Goal: Submit feedback/report problem

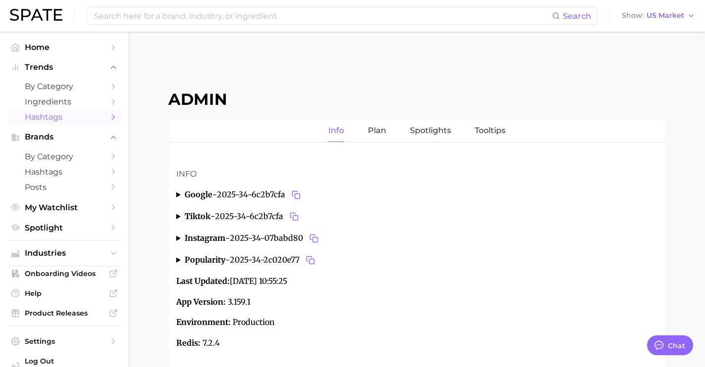
type textarea "x"
click at [88, 256] on span "Industries" at bounding box center [64, 253] width 79 height 9
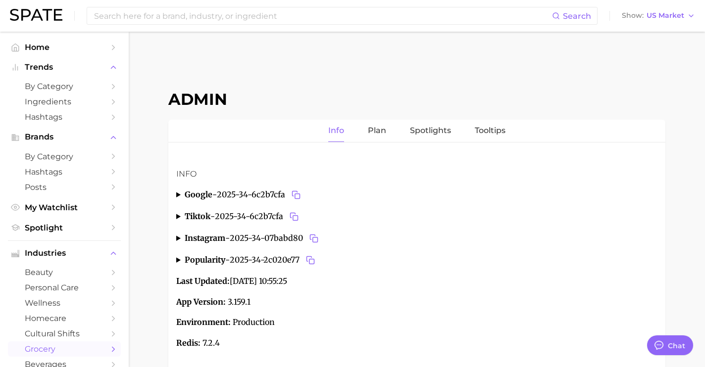
click at [76, 349] on span "grocery" at bounding box center [64, 349] width 79 height 9
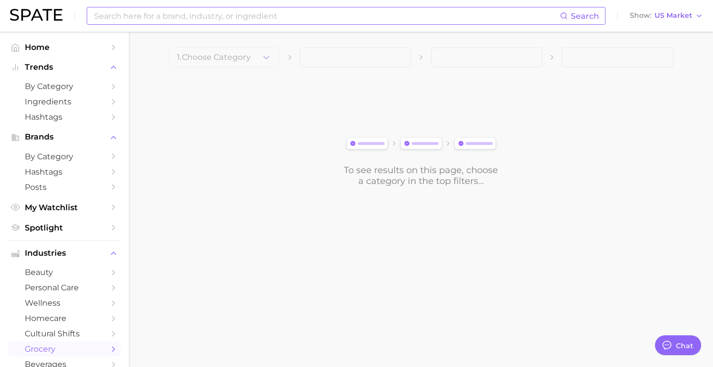
click at [243, 16] on input at bounding box center [326, 15] width 466 height 17
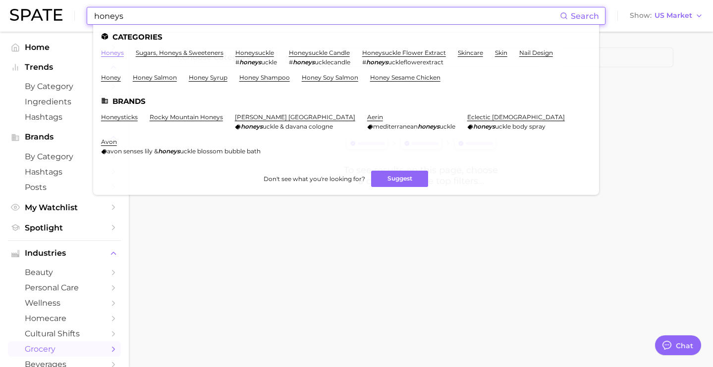
type input "honeys"
click at [109, 51] on link "honeys" at bounding box center [112, 52] width 23 height 7
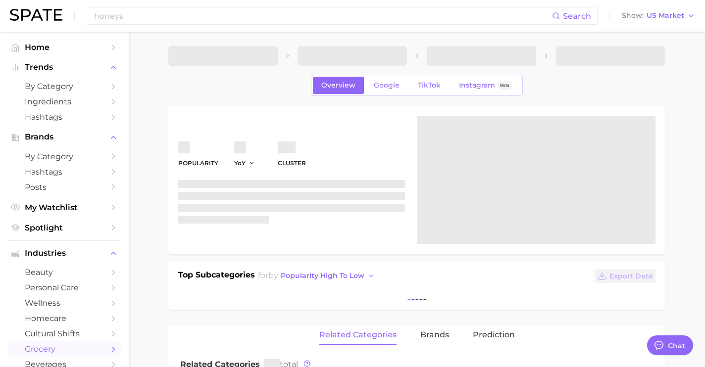
scroll to position [2, 0]
click at [393, 90] on link "Google" at bounding box center [386, 84] width 43 height 17
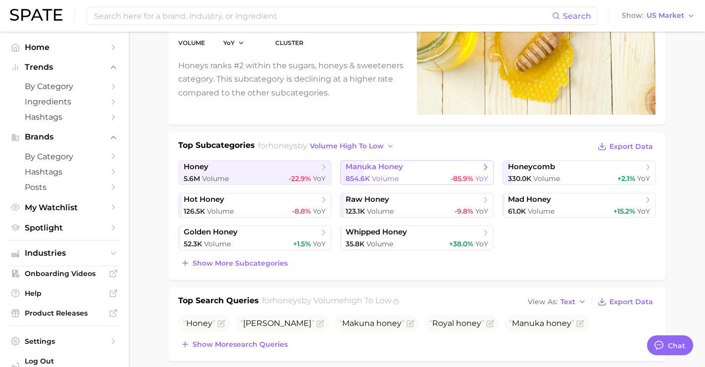
type textarea "x"
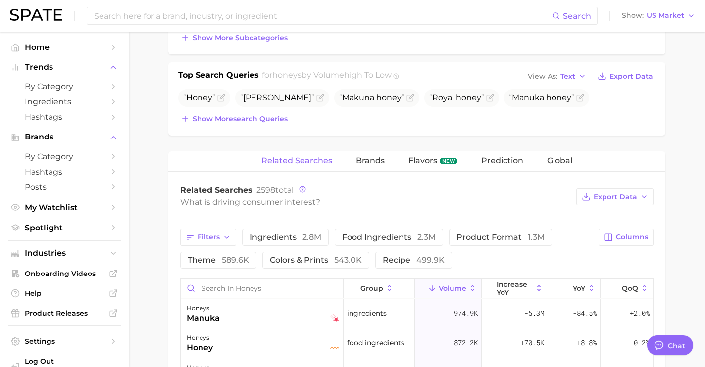
scroll to position [364, 0]
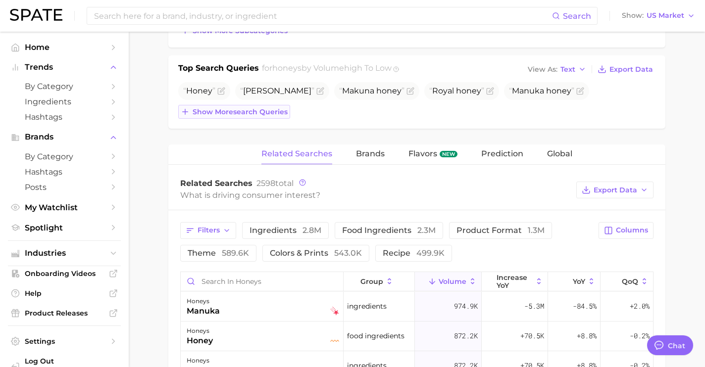
click at [288, 111] on span "Show more search queries" at bounding box center [240, 112] width 95 height 8
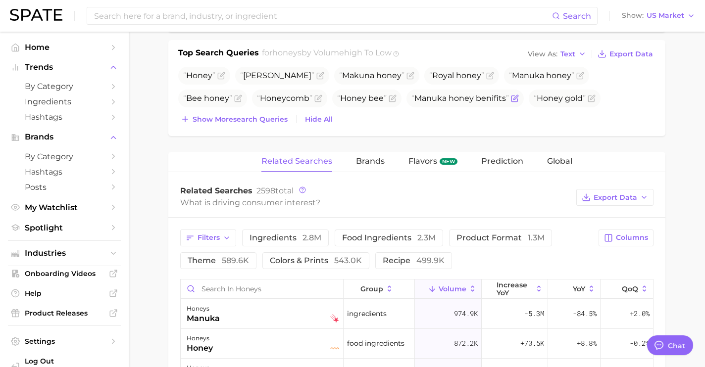
scroll to position [380, 0]
click at [279, 118] on span "Show more search queries" at bounding box center [240, 118] width 95 height 8
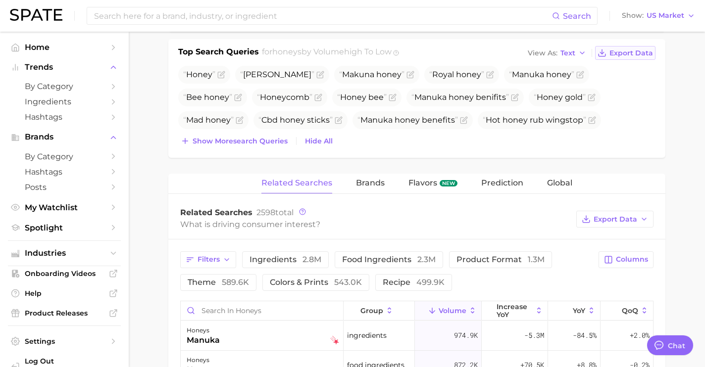
click at [634, 52] on span "Export Data" at bounding box center [632, 53] width 44 height 8
click at [376, 185] on span "Brands" at bounding box center [370, 183] width 29 height 9
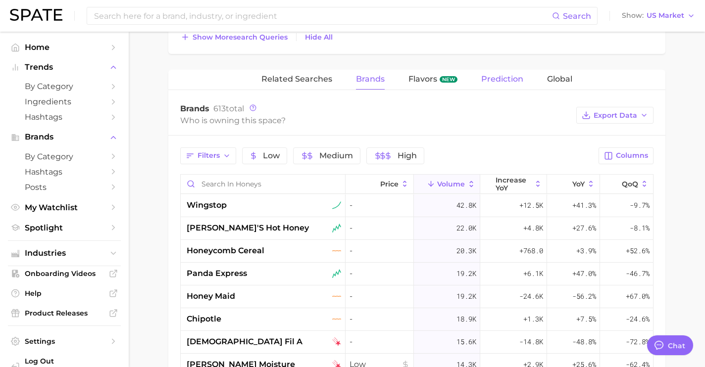
scroll to position [559, 0]
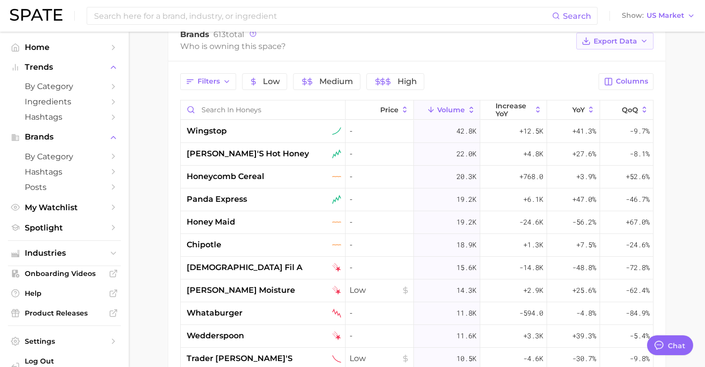
click at [598, 46] on button "Export Data" at bounding box center [614, 41] width 77 height 17
click at [588, 64] on button "Table Data CSV" at bounding box center [599, 60] width 109 height 18
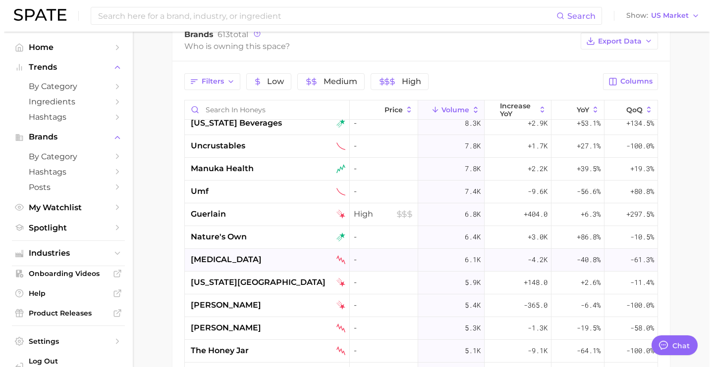
scroll to position [398, 0]
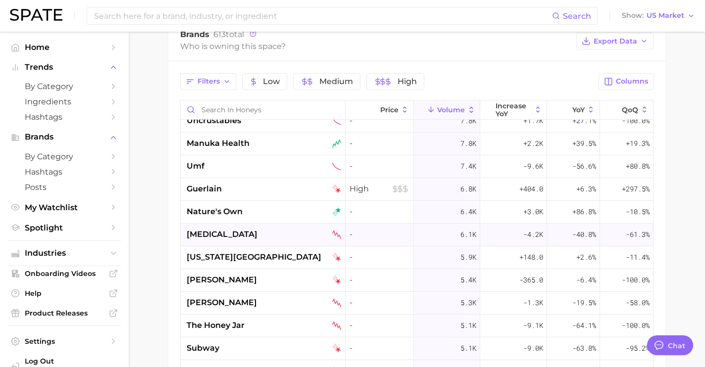
click at [277, 281] on div "[PERSON_NAME]" at bounding box center [264, 280] width 154 height 12
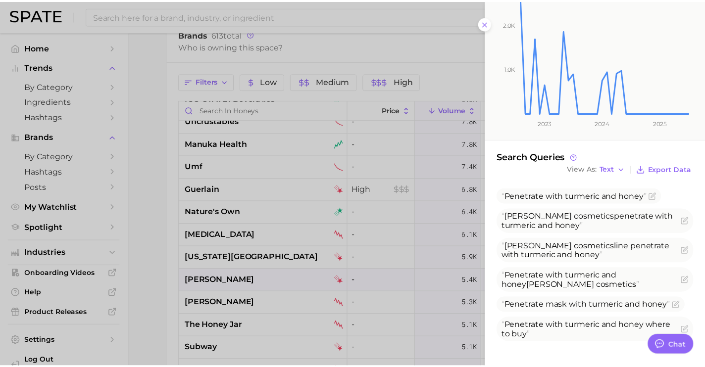
scroll to position [103, 0]
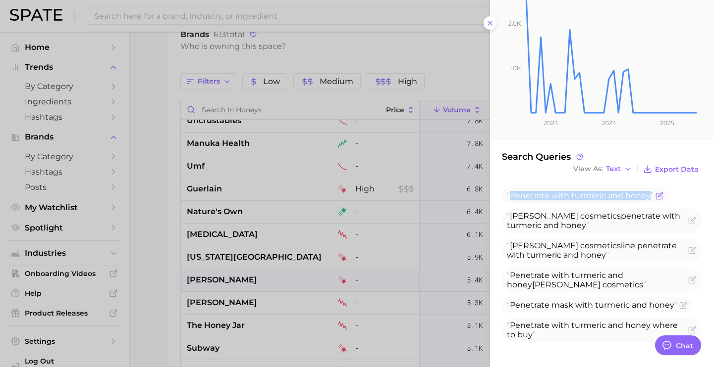
drag, startPoint x: 650, startPoint y: 197, endPoint x: 511, endPoint y: 198, distance: 139.2
click at [511, 198] on span "Penetrate with turmeric and honey" at bounding box center [580, 195] width 147 height 9
copy span "Penetrate with turmeric and honey"
click at [659, 197] on icon "Flag as miscategorized or irrelevant" at bounding box center [659, 196] width 8 height 8
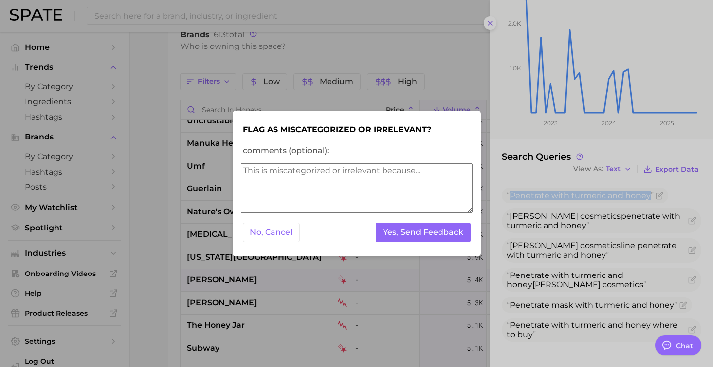
click at [463, 181] on textarea "comments (optional):" at bounding box center [357, 188] width 232 height 50
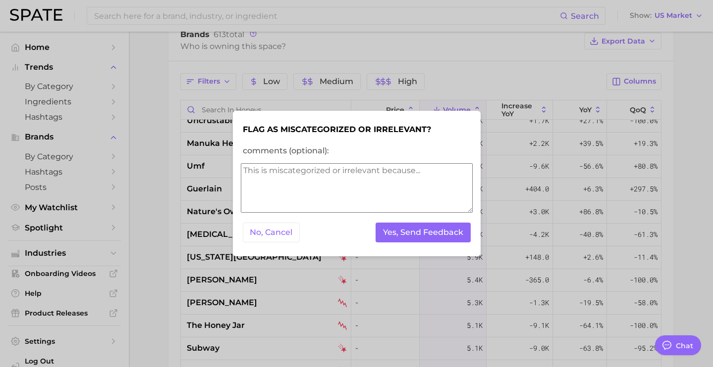
click at [463, 181] on textarea "comments (optional):" at bounding box center [357, 188] width 232 height 50
type textarea "appears under Food honeys"
click at [411, 234] on button "Yes, Send Feedback" at bounding box center [422, 233] width 95 height 20
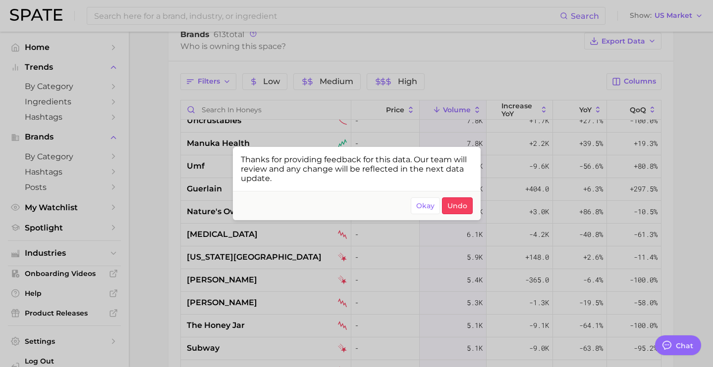
click at [382, 110] on div at bounding box center [356, 183] width 713 height 367
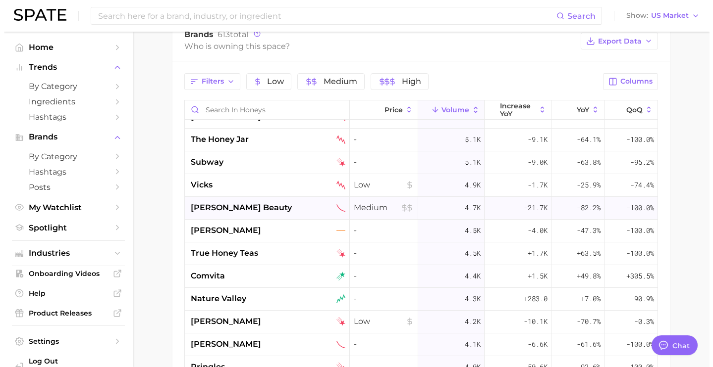
scroll to position [634, 0]
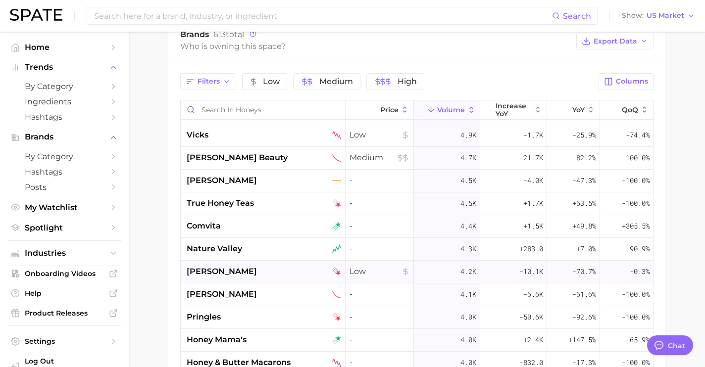
click at [275, 264] on div "[PERSON_NAME]" at bounding box center [263, 272] width 165 height 23
